Goal: Information Seeking & Learning: Learn about a topic

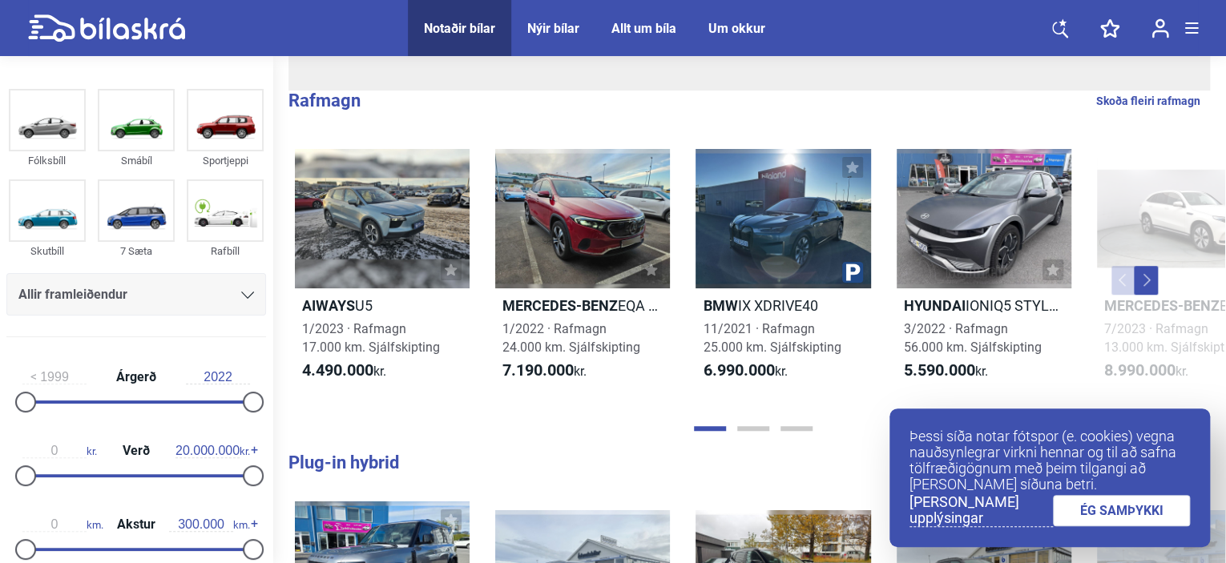
scroll to position [387, 0]
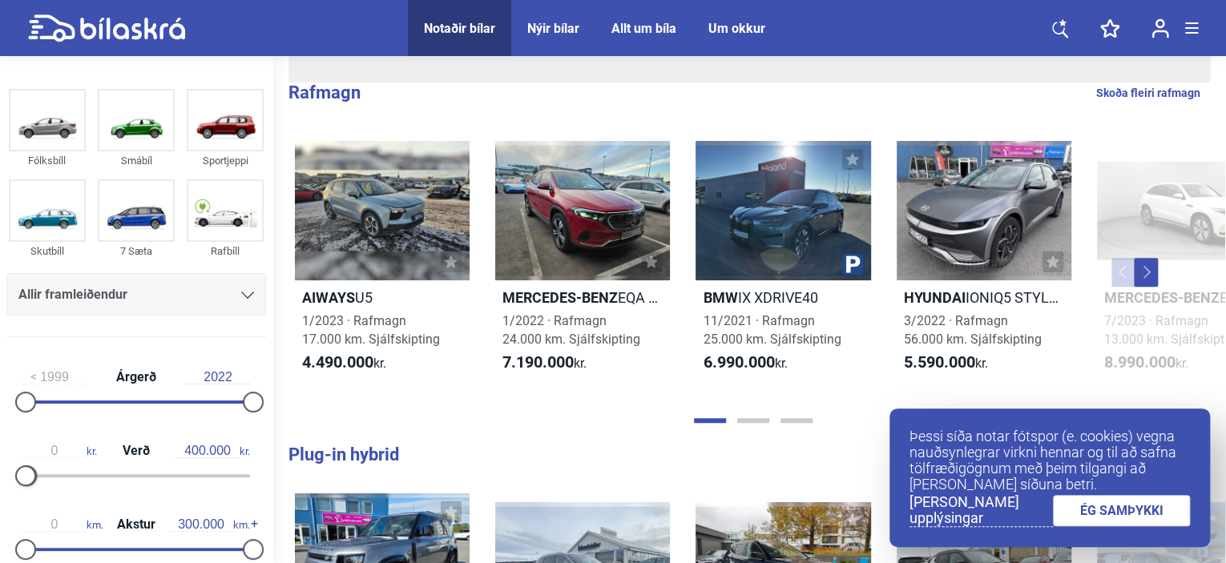
type input "500.000"
drag, startPoint x: 247, startPoint y: 467, endPoint x: 30, endPoint y: 470, distance: 217.2
click at [30, 474] on div at bounding box center [136, 475] width 228 height 3
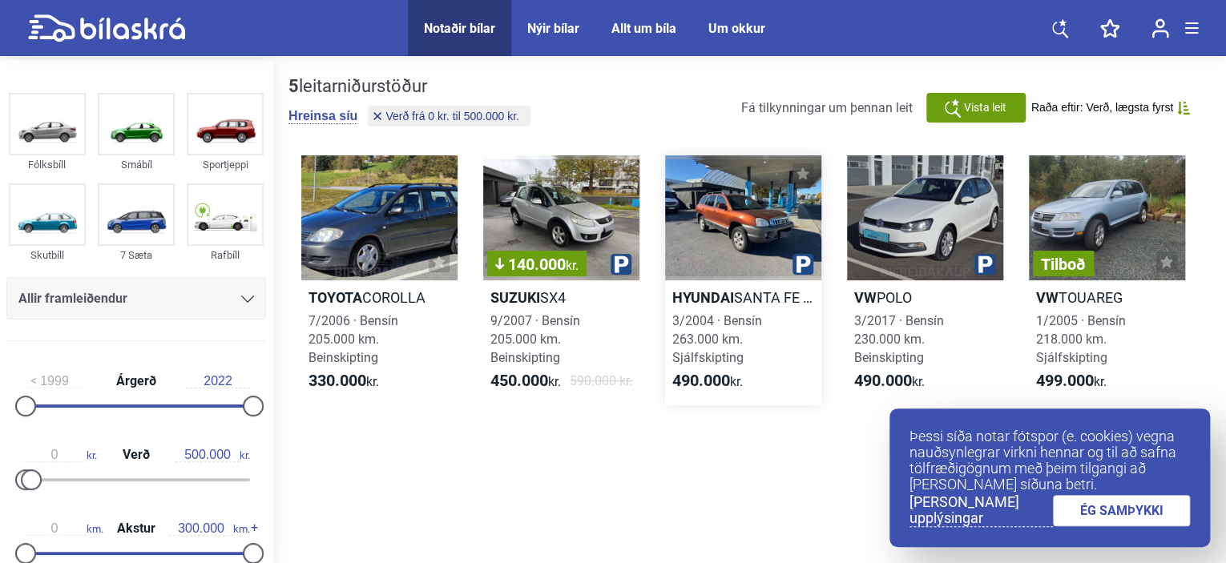
click at [746, 232] on div at bounding box center [743, 217] width 156 height 125
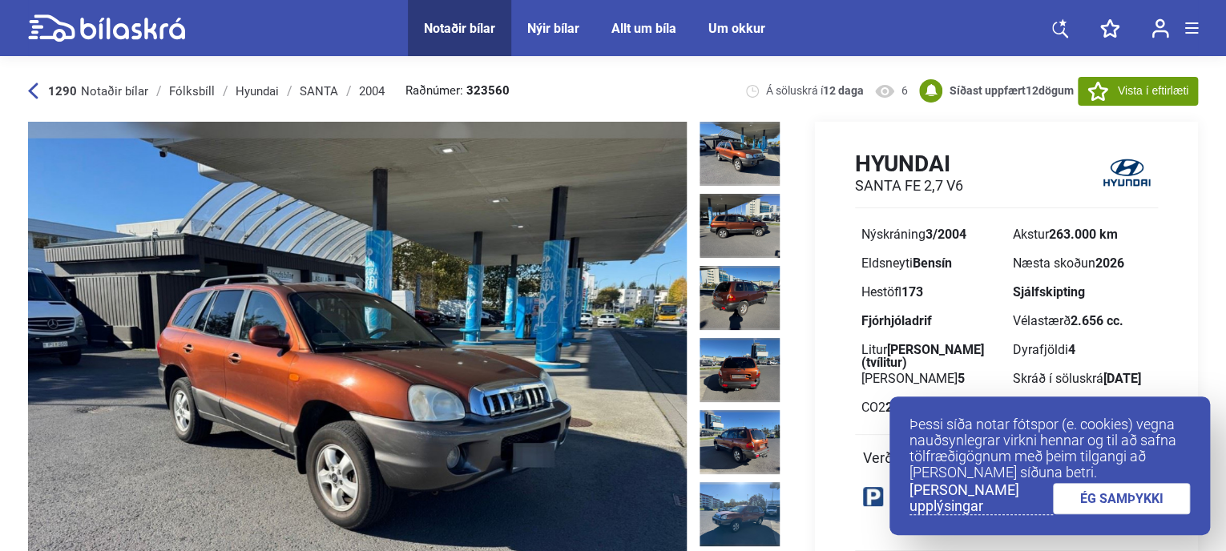
click at [1128, 510] on link "ÉG SAMÞYKKI" at bounding box center [1122, 498] width 138 height 31
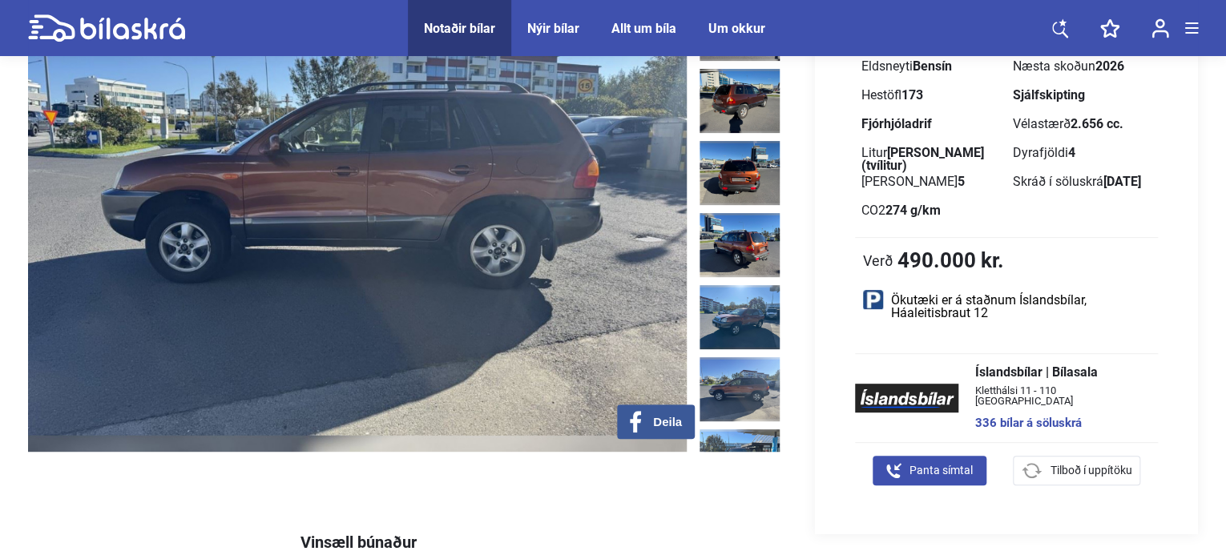
scroll to position [119, 0]
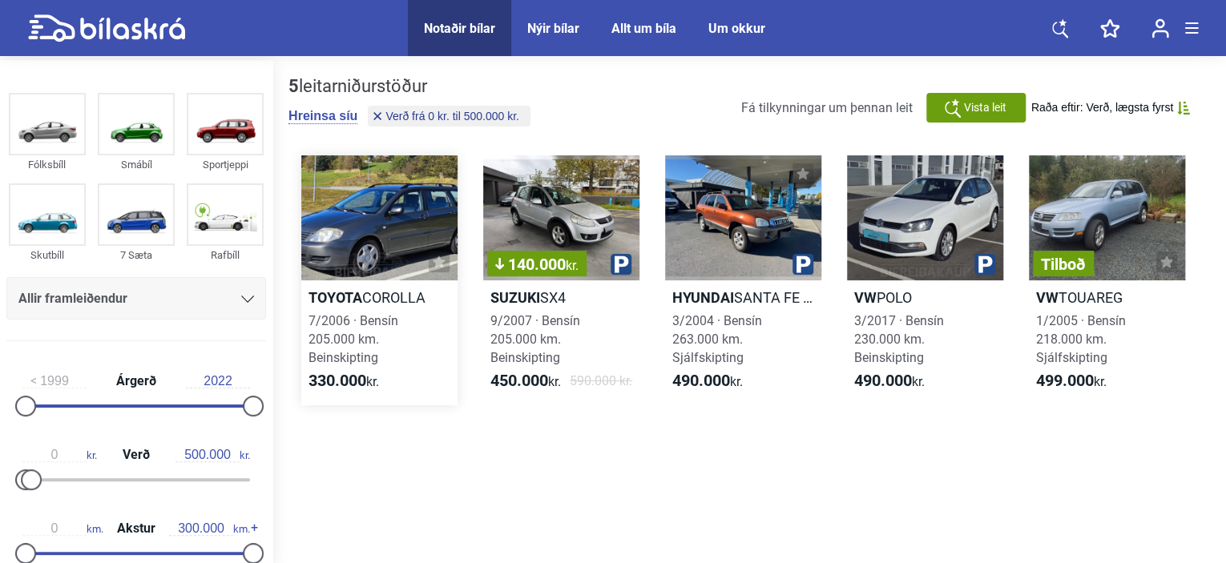
click at [356, 266] on div at bounding box center [379, 217] width 156 height 125
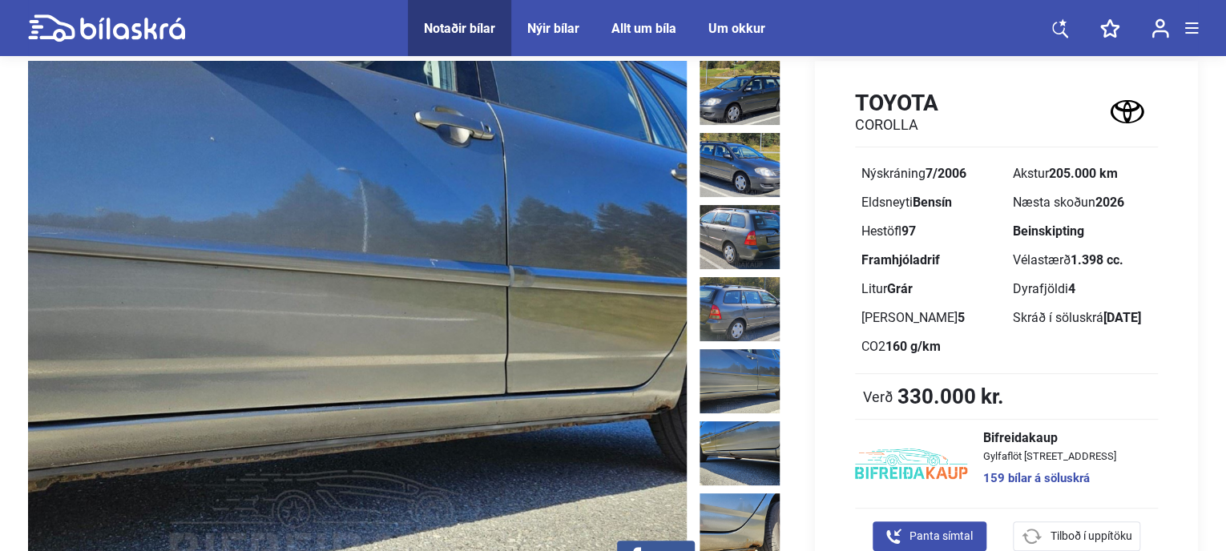
scroll to position [67, 0]
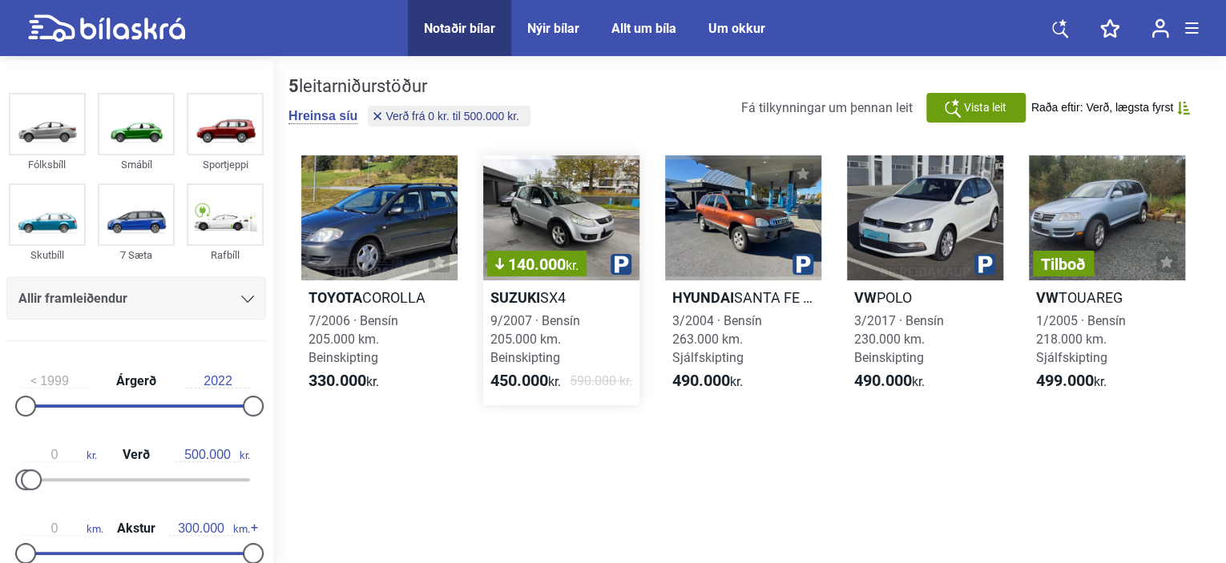
click at [575, 249] on div "140.000 kr." at bounding box center [561, 217] width 156 height 125
type input "20.000.000"
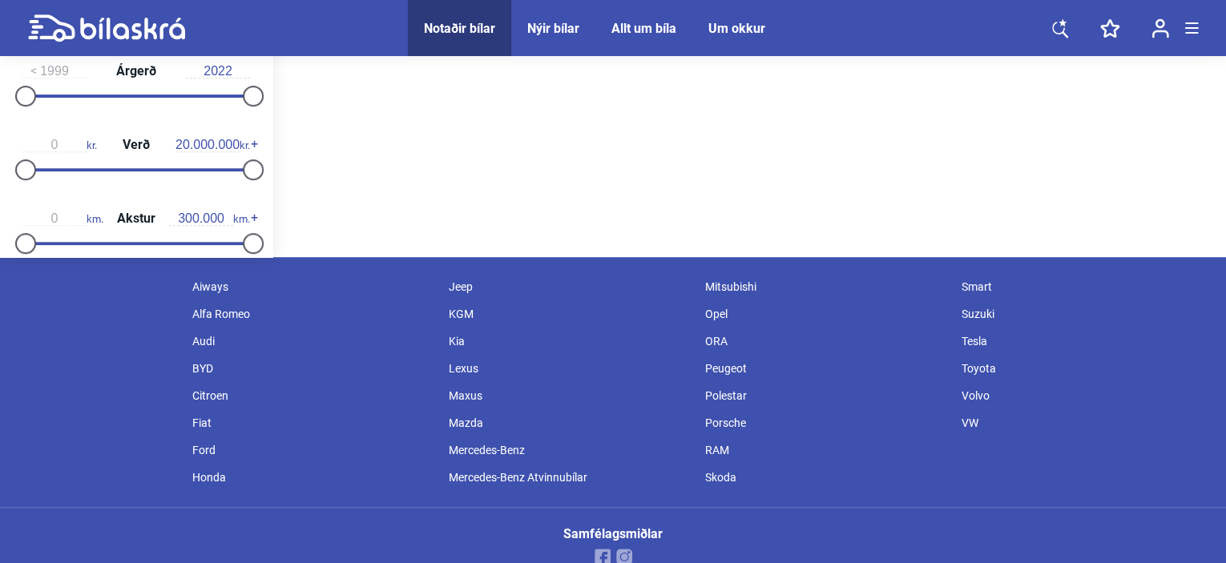
scroll to position [333, 0]
